Goal: Task Accomplishment & Management: Manage account settings

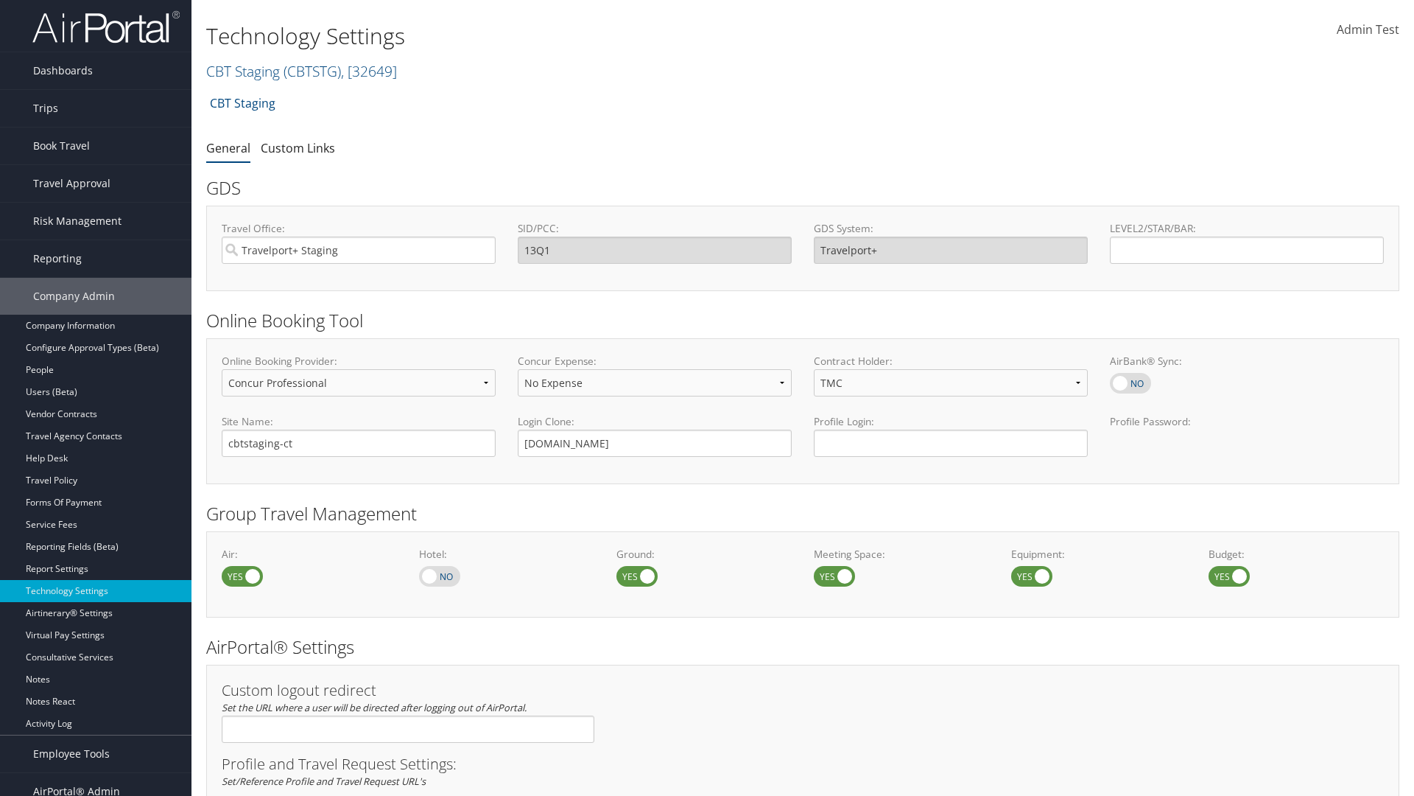
select select "4"
click at [243, 71] on link "CBT Staging ( CBTSTG ) , [ 32649 ]" at bounding box center [301, 71] width 191 height 20
click at [0, 0] on input "search" at bounding box center [0, 0] width 0 height 0
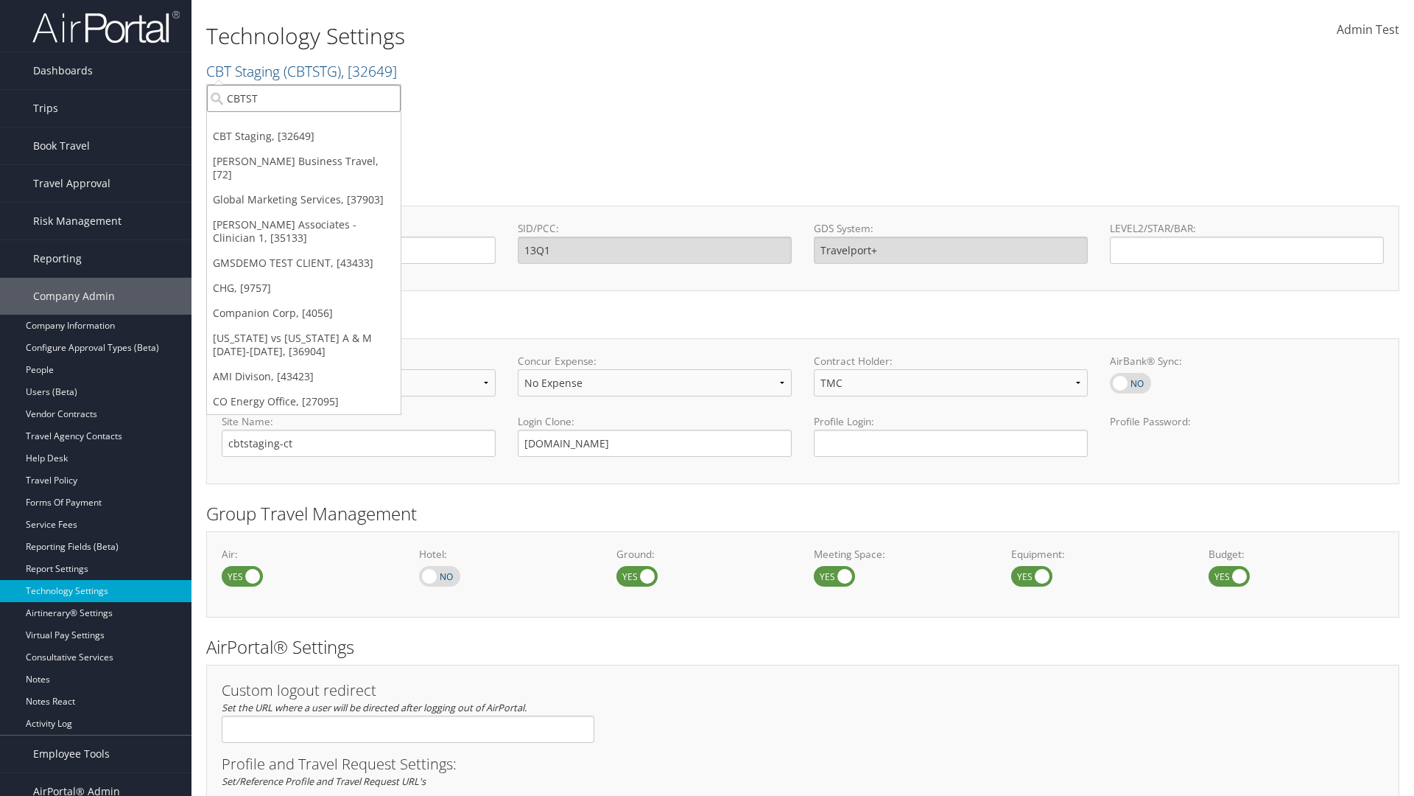
type input "CBTSTG"
click at [303, 125] on div "CBT Staging (CBTSTG), [32649]" at bounding box center [304, 125] width 210 height 13
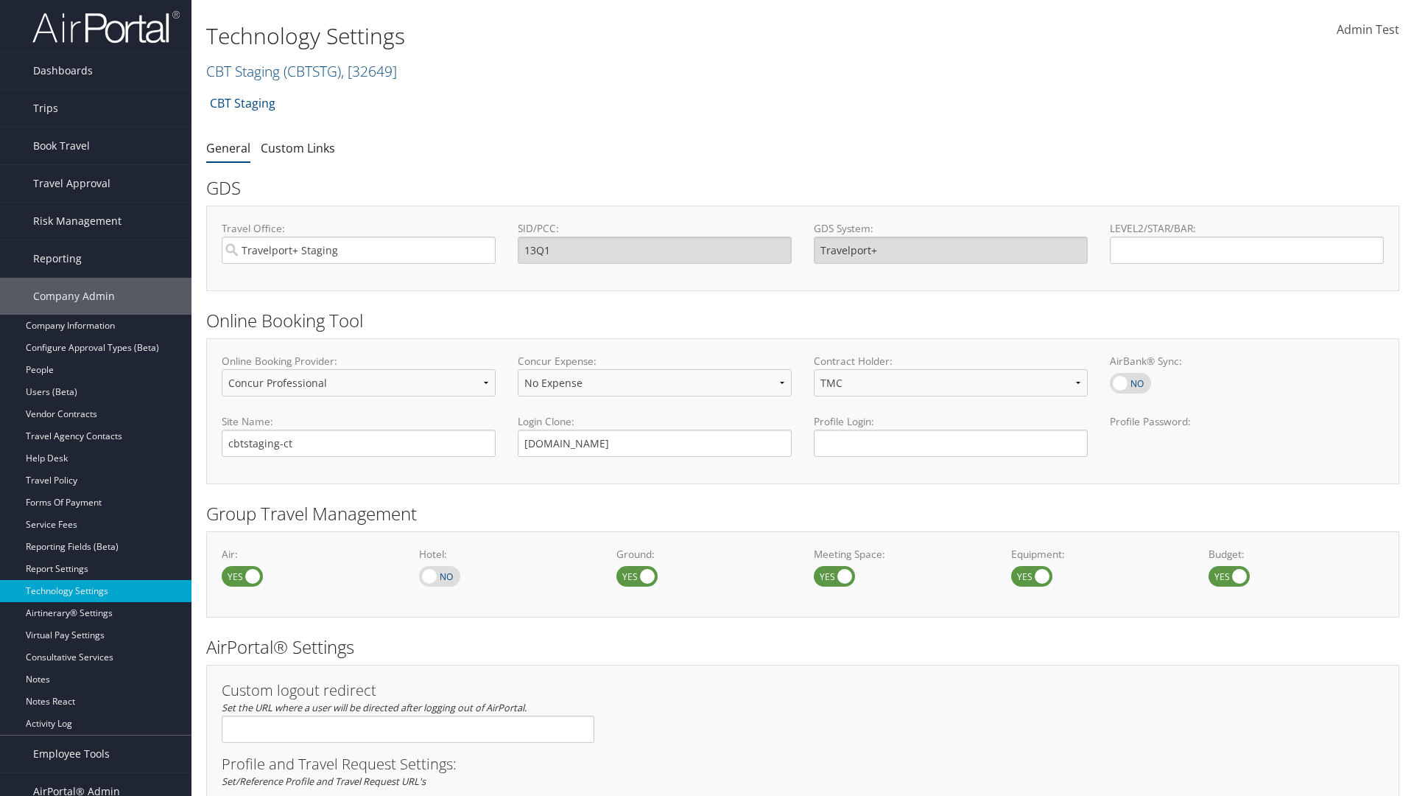
select select "3"
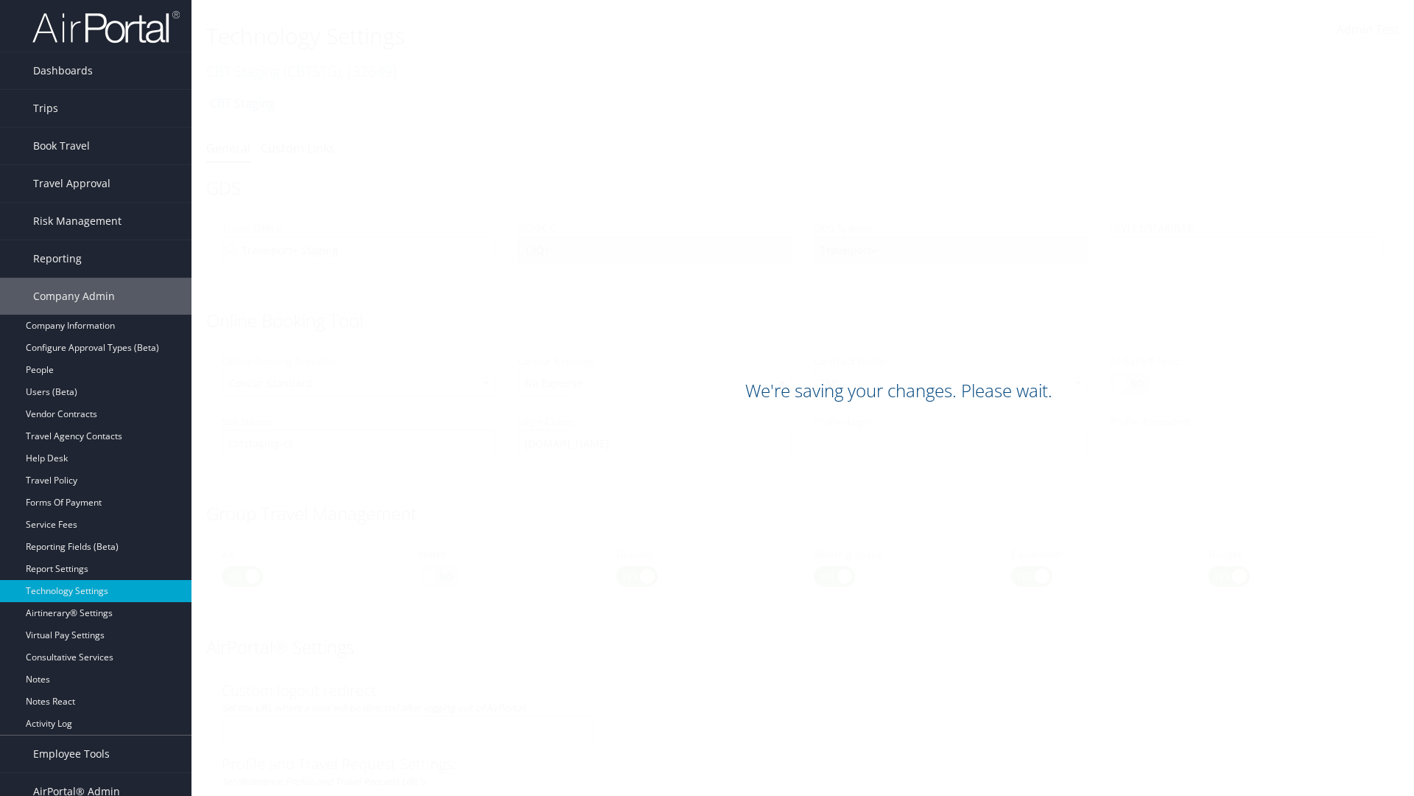
scroll to position [902, 0]
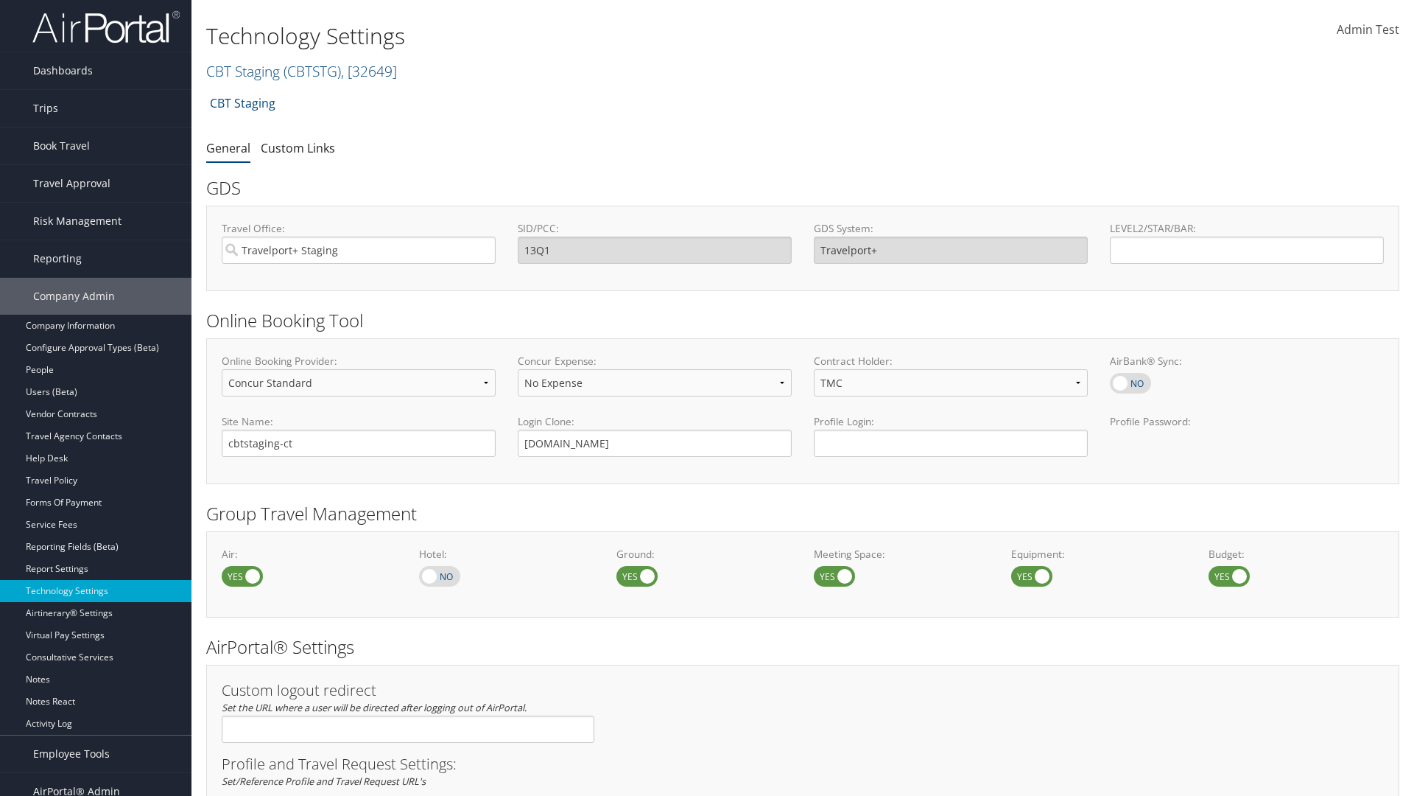
scroll to position [902, 0]
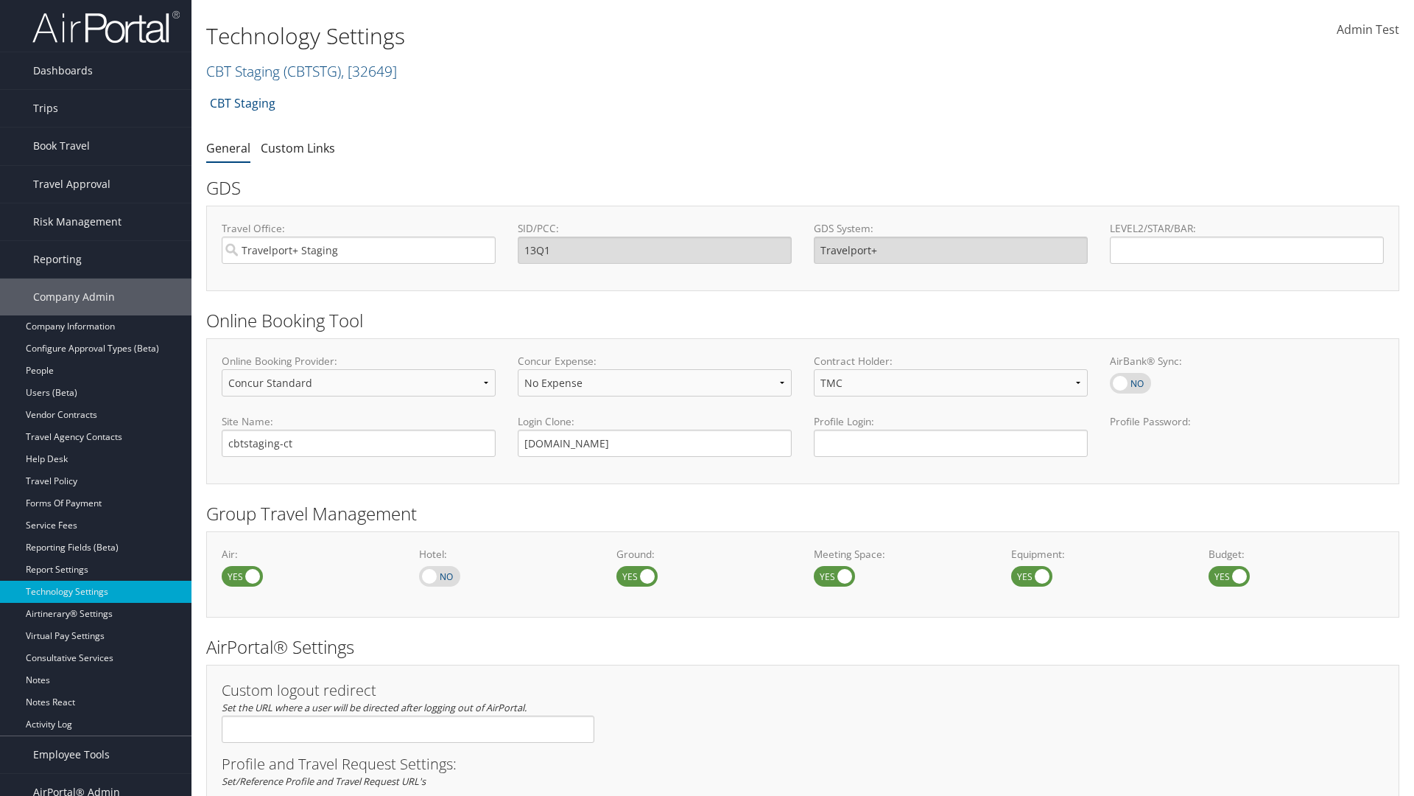
click at [96, 208] on link "Book/Manage Online Trips" at bounding box center [96, 219] width 192 height 22
